Goal: Task Accomplishment & Management: Manage account settings

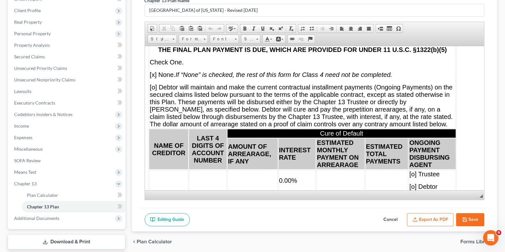
scroll to position [4332, 12]
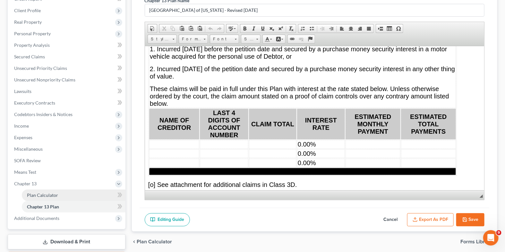
click at [78, 198] on link "Plan Calculator" at bounding box center [74, 196] width 104 height 12
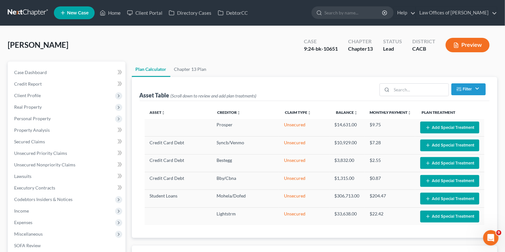
select select "59"
click at [190, 71] on link "Chapter 13 Plan" at bounding box center [190, 69] width 40 height 15
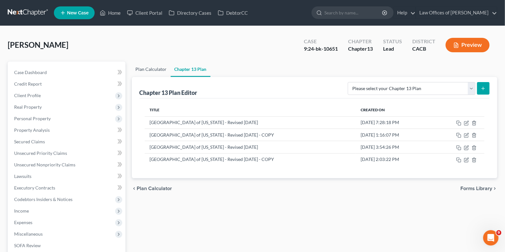
click at [146, 68] on link "Plan Calculator" at bounding box center [151, 69] width 39 height 15
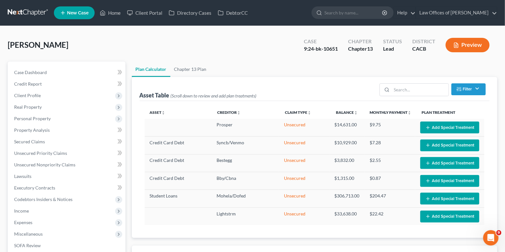
select select "59"
click at [195, 71] on link "Chapter 13 Plan" at bounding box center [190, 69] width 40 height 15
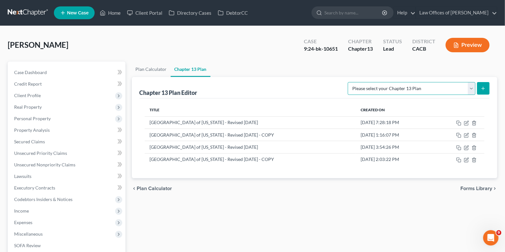
click at [472, 89] on select "Please select your Chapter 13 Plan [GEOGRAPHIC_DATA] of [US_STATE] - Effective …" at bounding box center [412, 88] width 128 height 13
select select "1"
click at [362, 82] on select "Please select your Chapter 13 Plan [GEOGRAPHIC_DATA] of [US_STATE] - Effective …" at bounding box center [412, 88] width 128 height 13
click at [485, 87] on icon "submit" at bounding box center [483, 88] width 5 height 5
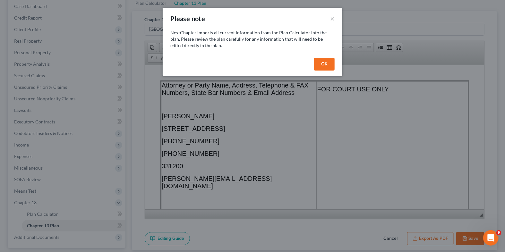
click at [322, 64] on button "OK" at bounding box center [324, 64] width 21 height 13
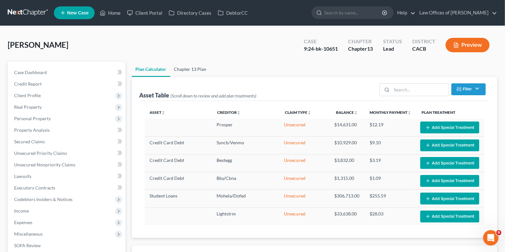
select select "59"
click at [185, 72] on link "Chapter 13 Plan" at bounding box center [190, 69] width 40 height 15
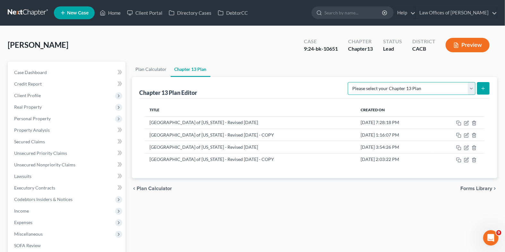
click at [383, 90] on select "Please select your Chapter 13 Plan [GEOGRAPHIC_DATA] of [US_STATE] - Effective …" at bounding box center [412, 88] width 128 height 13
select select "1"
click at [362, 82] on select "Please select your Chapter 13 Plan [GEOGRAPHIC_DATA] of [US_STATE] - Effective …" at bounding box center [412, 88] width 128 height 13
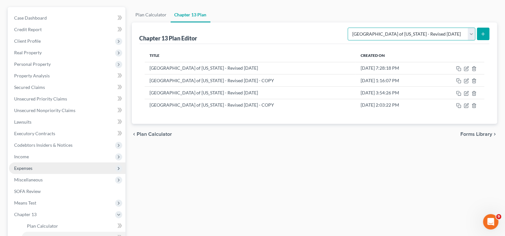
scroll to position [100, 0]
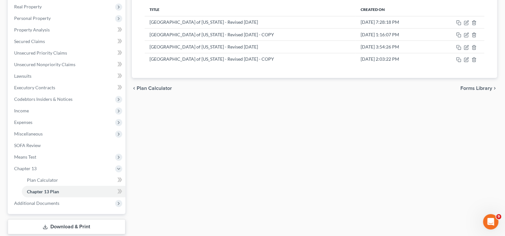
click at [49, 209] on div "Case Dashboard Payments Invoices Payments Payments Credit Report Client Profile…" at bounding box center [67, 87] width 118 height 253
click at [49, 205] on span "Additional Documents" at bounding box center [36, 202] width 45 height 5
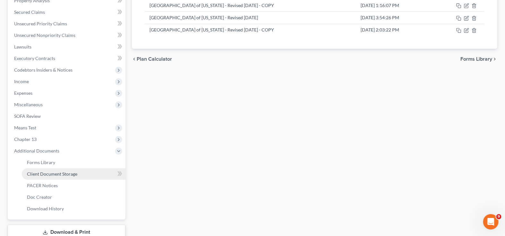
click at [67, 171] on span "Client Document Storage" at bounding box center [52, 173] width 50 height 5
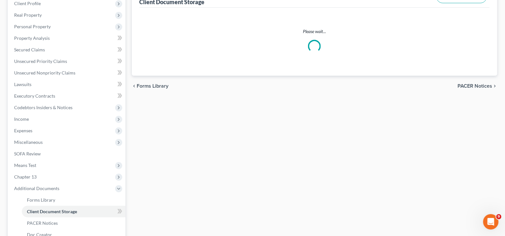
scroll to position [20, 0]
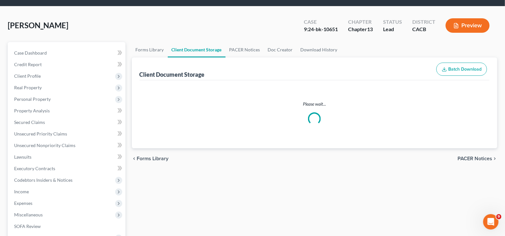
select select "10"
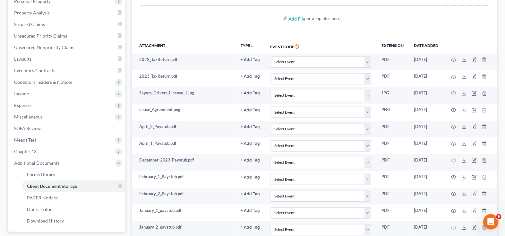
scroll to position [150, 0]
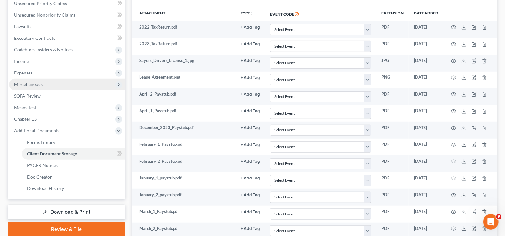
click at [53, 84] on span "Miscellaneous" at bounding box center [67, 85] width 117 height 12
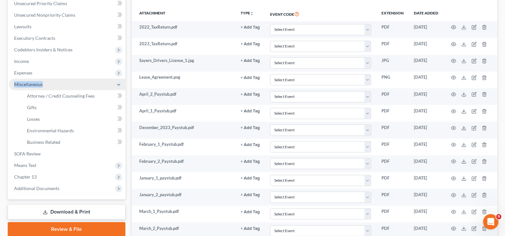
drag, startPoint x: 49, startPoint y: 84, endPoint x: 9, endPoint y: 84, distance: 40.5
click at [9, 84] on span "Miscellaneous" at bounding box center [67, 85] width 117 height 12
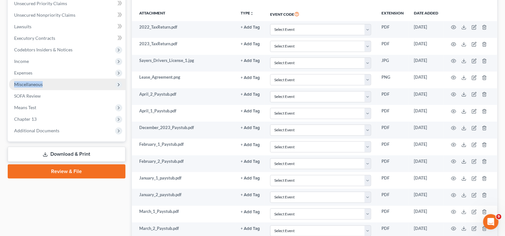
copy span "Miscellaneous"
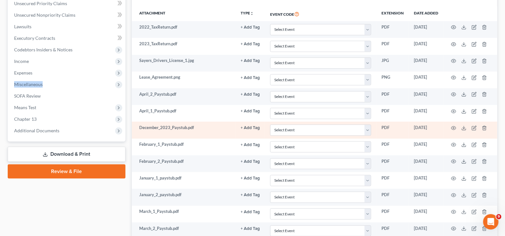
scroll to position [111, 0]
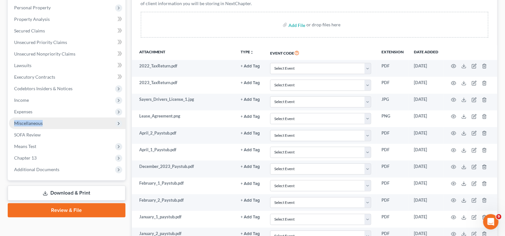
click at [71, 119] on span "Miscellaneous" at bounding box center [67, 124] width 117 height 12
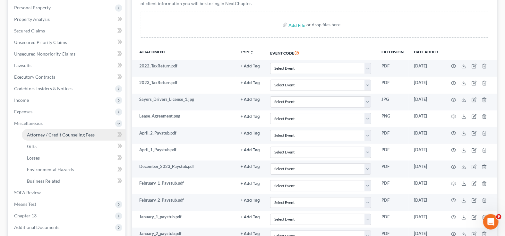
click at [66, 133] on span "Attorney / Credit Counseling Fees" at bounding box center [61, 134] width 68 height 5
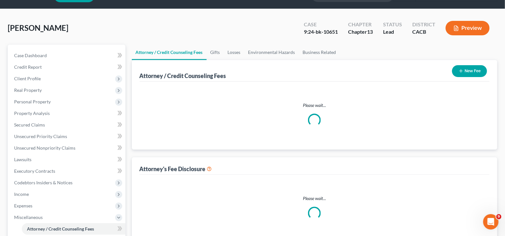
scroll to position [2, 0]
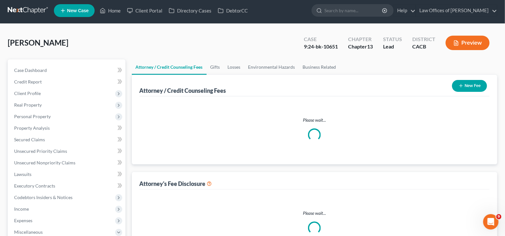
select select "0"
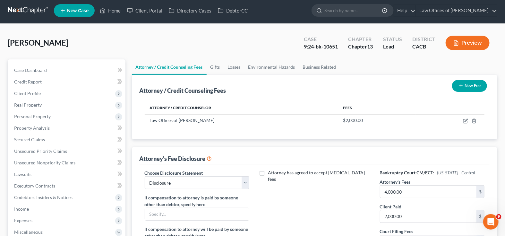
scroll to position [0, 0]
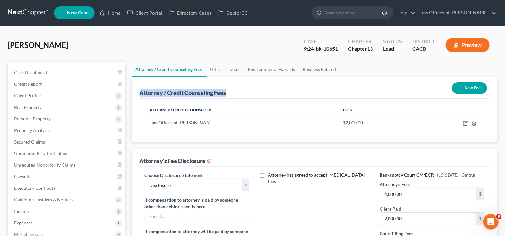
drag, startPoint x: 236, startPoint y: 91, endPoint x: 133, endPoint y: 90, distance: 103.4
click at [133, 90] on div "Attorney / Credit Counseling Fees New Fee Attorney / Credit Counselor Fees Law …" at bounding box center [315, 109] width 366 height 65
copy div "Attorney / Credit Counseling Fees"
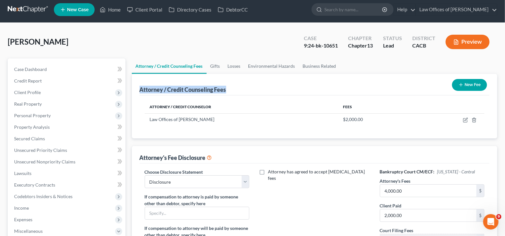
scroll to position [4, 0]
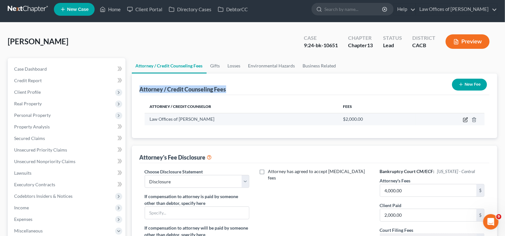
click at [465, 119] on icon "button" at bounding box center [465, 119] width 5 height 5
select select "4"
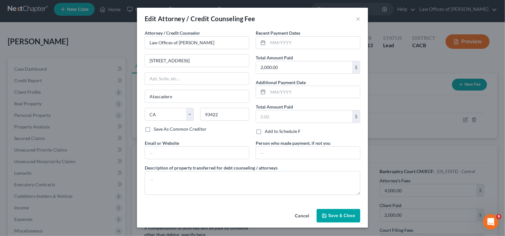
click at [391, 149] on div "Edit Attorney / Credit Counseling Fee × Attorney / Credit Counselor * Law Offic…" at bounding box center [252, 118] width 505 height 236
click at [383, 144] on div "Edit Attorney / Credit Counseling Fee × Attorney / Credit Counselor * Law Offic…" at bounding box center [252, 118] width 505 height 236
click at [300, 215] on button "Cancel" at bounding box center [302, 216] width 24 height 13
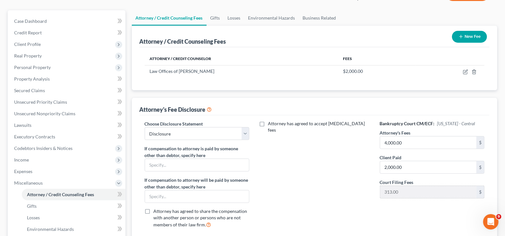
scroll to position [48, 0]
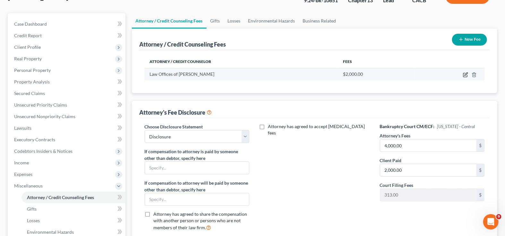
click at [466, 73] on icon "button" at bounding box center [466, 74] width 3 height 3
select select "4"
